Goal: Check status: Check status

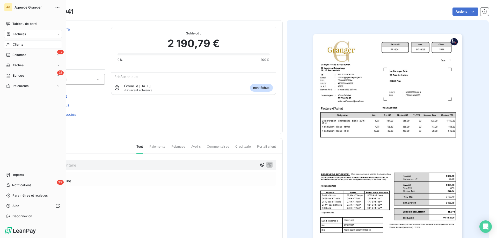
click at [23, 43] on span "Clients" at bounding box center [18, 44] width 10 height 5
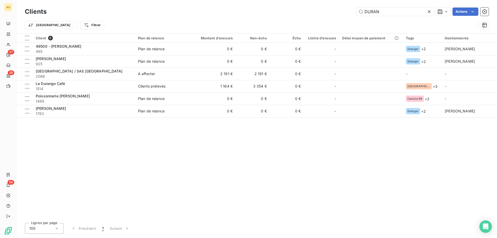
drag, startPoint x: 378, startPoint y: 13, endPoint x: 43, endPoint y: 14, distance: 334.8
click at [243, 11] on div "DURAN Actions" at bounding box center [271, 12] width 436 height 8
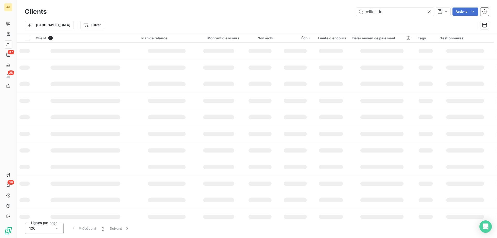
type input "cellier du"
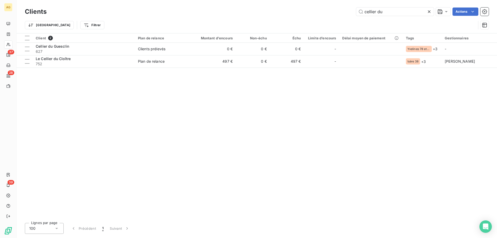
click at [85, 68] on table "Client 2 Plan de relance Montant d'encours Non-échu Échu Limite d’encours Délai…" at bounding box center [257, 50] width 480 height 34
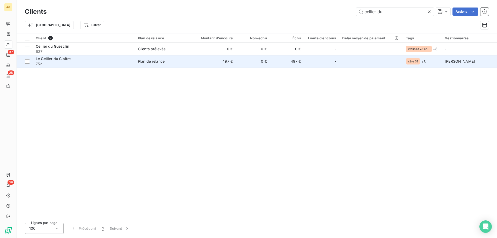
click at [86, 60] on div "Le Cellier du Cloître" at bounding box center [84, 58] width 96 height 5
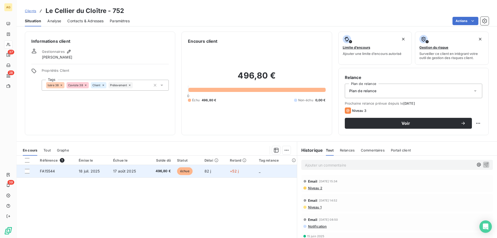
click at [157, 175] on td "496,80 €" at bounding box center [160, 171] width 27 height 12
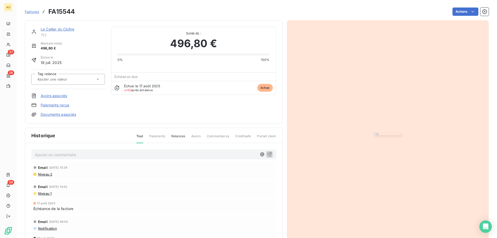
click at [401, 133] on img "button" at bounding box center [387, 134] width 27 height 2
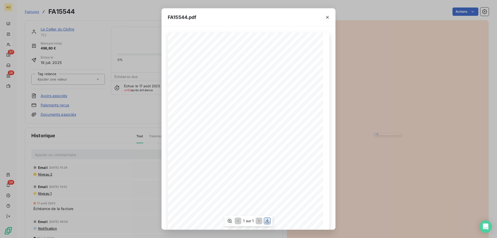
click at [270, 219] on icon "button" at bounding box center [267, 220] width 5 height 5
